Goal: Task Accomplishment & Management: Complete application form

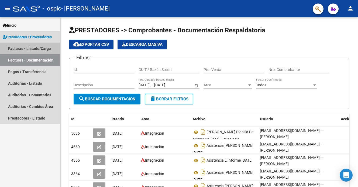
click at [39, 48] on link "Facturas - Listado/Carga" at bounding box center [30, 49] width 60 height 12
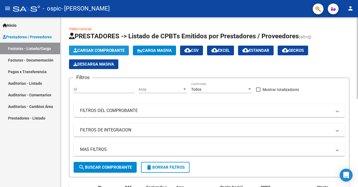
click at [100, 51] on span "Cargar Comprobante" at bounding box center [98, 50] width 51 height 5
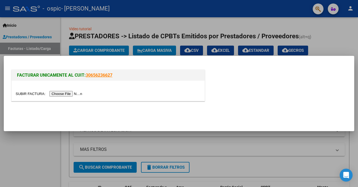
click at [69, 93] on input "file" at bounding box center [50, 94] width 68 height 6
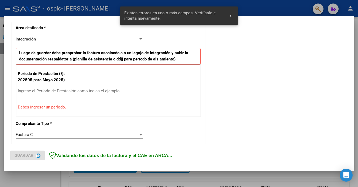
scroll to position [126, 0]
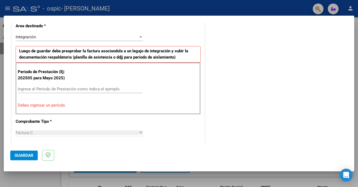
click at [37, 89] on input "Ingrese el Período de Prestación como indica el ejemplo" at bounding box center [80, 88] width 124 height 5
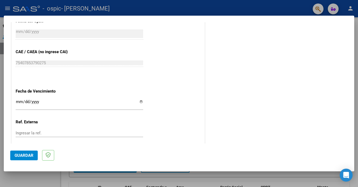
scroll to position [321, 0]
type input "202509"
click at [142, 101] on input "Ingresar la fecha" at bounding box center [79, 104] width 127 height 9
type input "[DATE]"
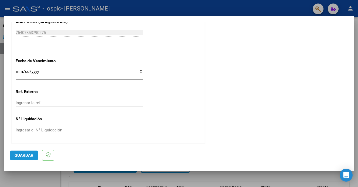
click at [22, 154] on span "Guardar" at bounding box center [24, 155] width 19 height 5
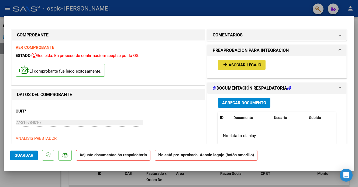
click at [239, 64] on span "Asociar Legajo" at bounding box center [244, 64] width 33 height 5
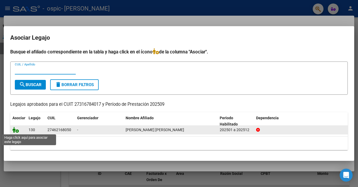
click at [16, 131] on icon at bounding box center [15, 130] width 6 height 6
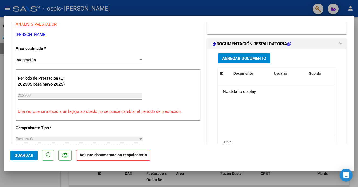
scroll to position [112, 0]
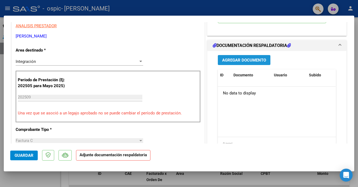
click at [238, 60] on span "Agregar Documento" at bounding box center [244, 60] width 44 height 5
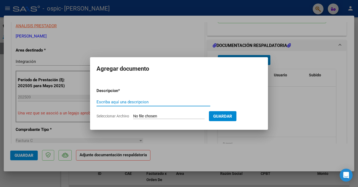
click at [104, 102] on input "Escriba aquí una descripcion" at bounding box center [153, 101] width 114 height 5
type input "asistencia [PERSON_NAME] Psicologia 9/25"
click at [228, 116] on span "Guardar" at bounding box center [222, 116] width 19 height 5
click at [158, 116] on input "Seleccionar Archivo" at bounding box center [168, 116] width 71 height 5
type input "C:\fakepath\[PERSON_NAME] asist [DATE] .pdf"
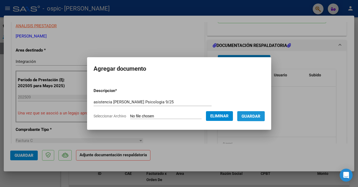
click at [259, 114] on span "Guardar" at bounding box center [250, 116] width 19 height 5
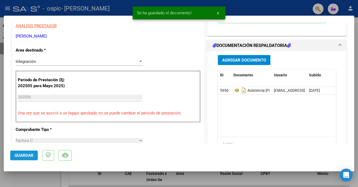
click at [25, 156] on span "Guardar" at bounding box center [24, 155] width 19 height 5
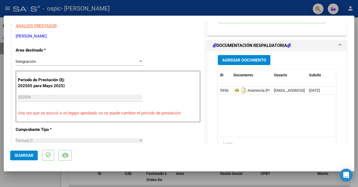
click at [22, 155] on span "Guardar" at bounding box center [24, 155] width 19 height 5
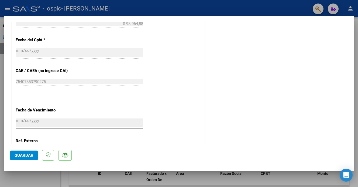
scroll to position [360, 0]
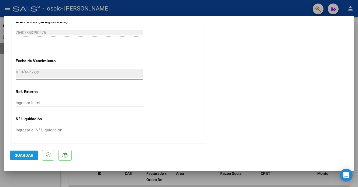
click at [25, 154] on span "Guardar" at bounding box center [24, 155] width 19 height 5
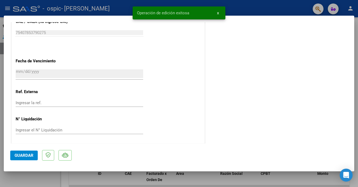
click at [48, 157] on p at bounding box center [48, 155] width 12 height 11
click at [216, 12] on button "x" at bounding box center [218, 13] width 11 height 10
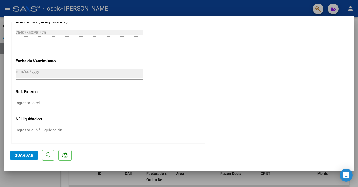
click at [7, 9] on div at bounding box center [179, 93] width 358 height 187
type input "$ 0,00"
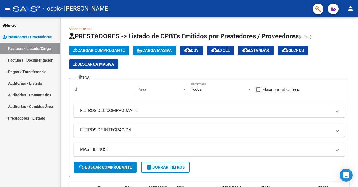
click at [37, 46] on link "Facturas - Listado/Carga" at bounding box center [30, 49] width 60 height 12
